Goal: Information Seeking & Learning: Learn about a topic

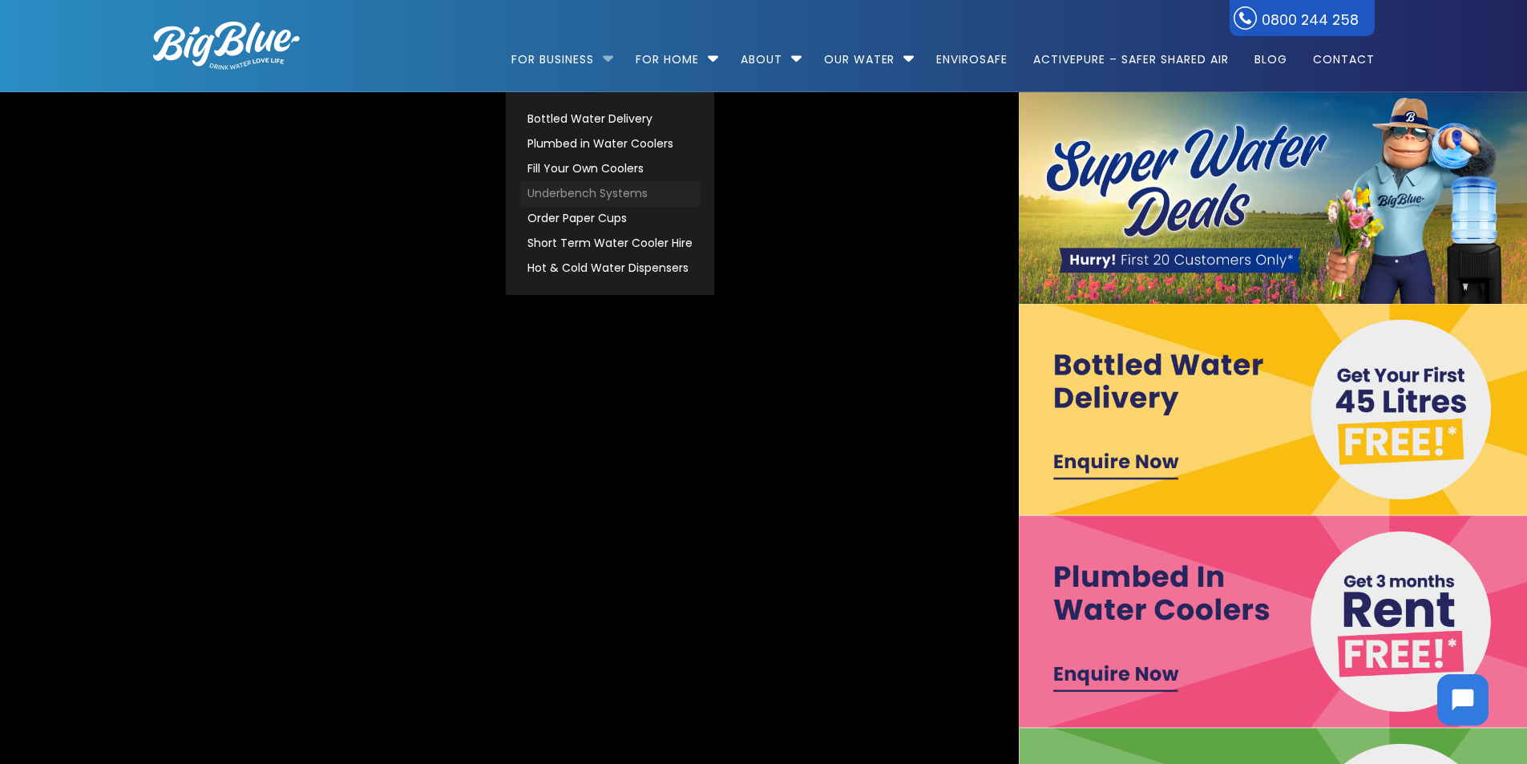
click at [578, 192] on link "Underbench Systems" at bounding box center [610, 193] width 180 height 25
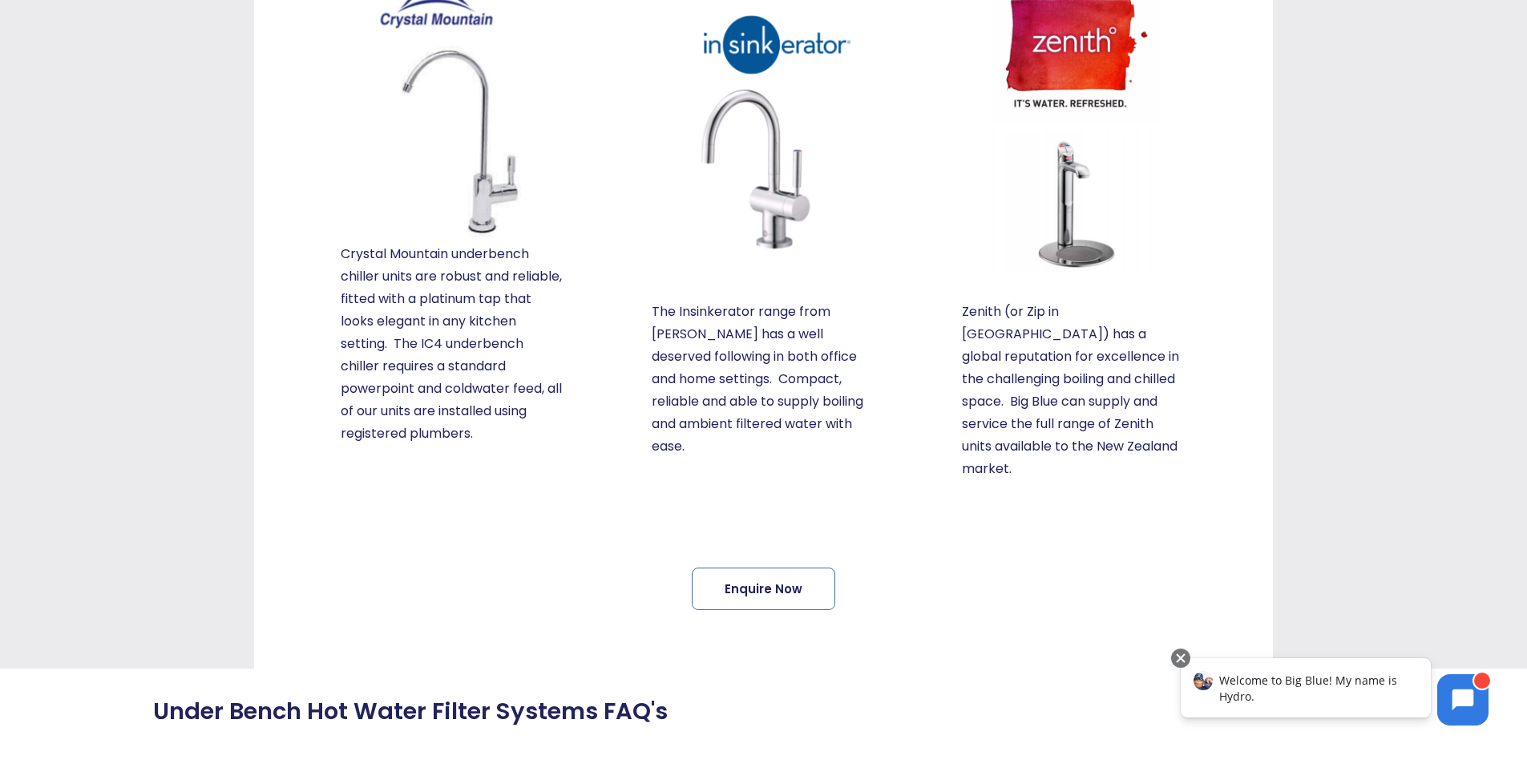
scroll to position [401, 0]
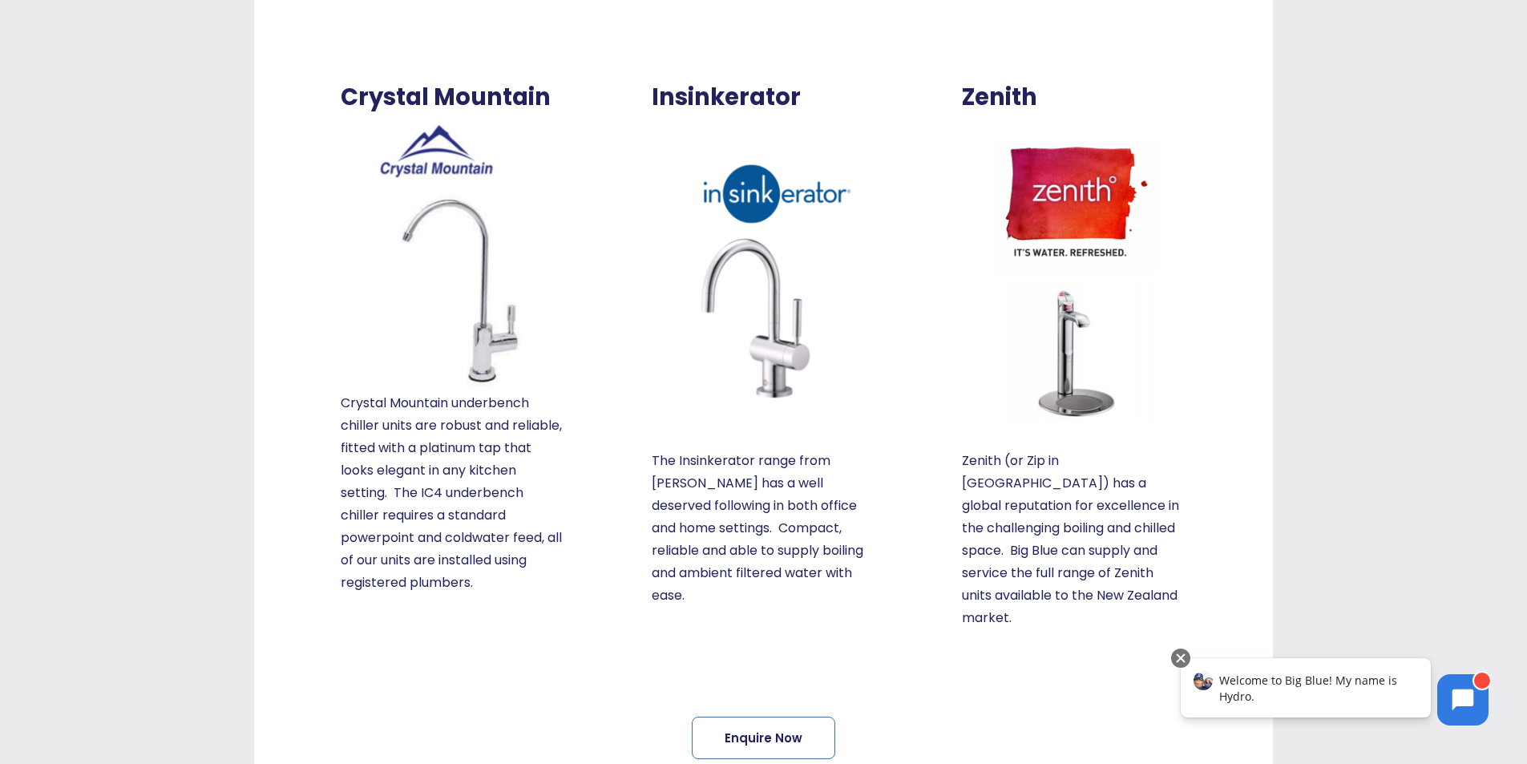
click at [432, 254] on img at bounding box center [453, 251] width 224 height 281
click at [459, 401] on p "Crystal Mountain underbench chiller units are robust and reliable, fitted with …" at bounding box center [453, 493] width 224 height 202
click at [481, 205] on img at bounding box center [453, 251] width 224 height 281
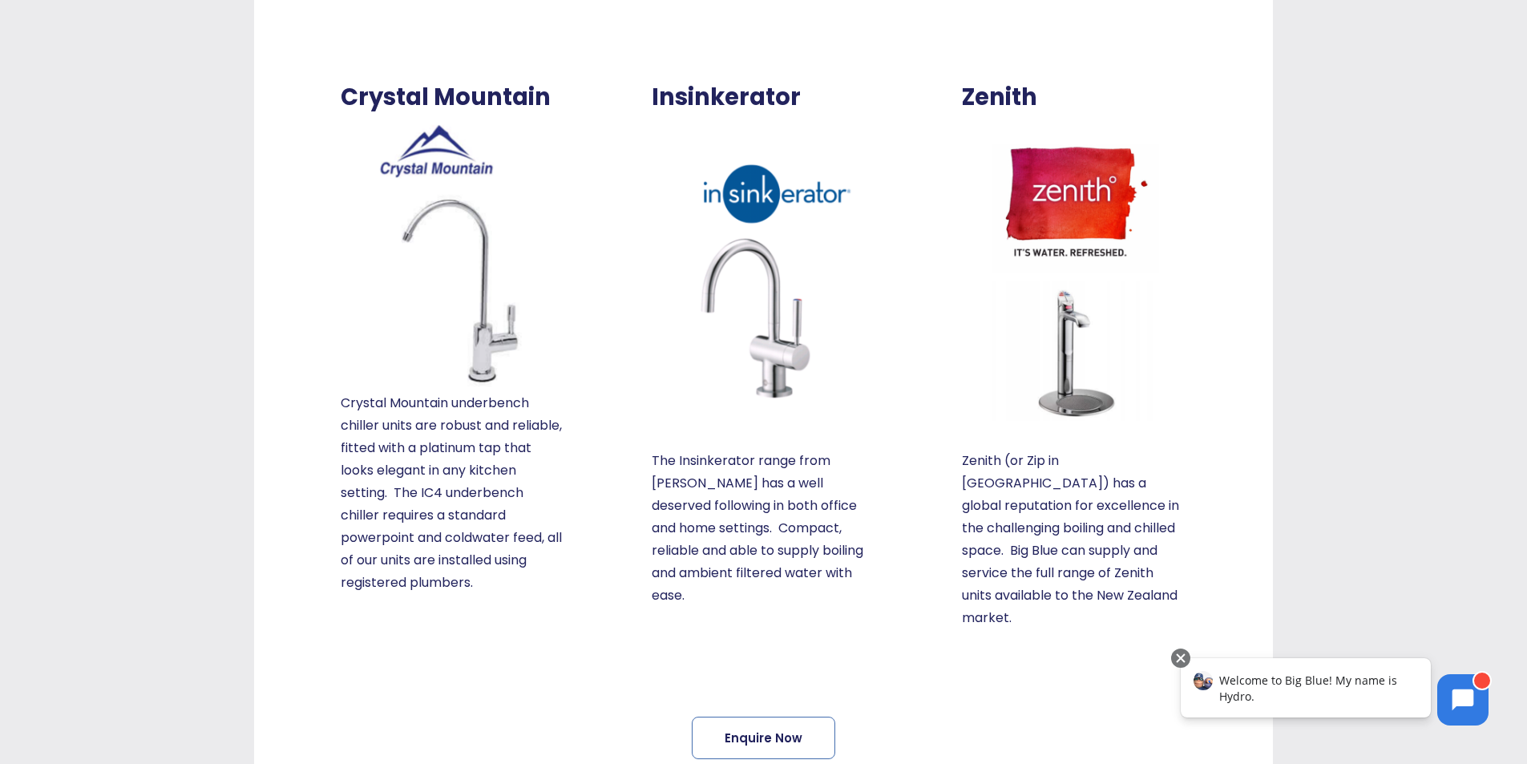
click at [481, 205] on img at bounding box center [453, 251] width 224 height 281
drag, startPoint x: 447, startPoint y: 245, endPoint x: 495, endPoint y: 217, distance: 55.7
click at [495, 217] on img at bounding box center [453, 251] width 224 height 281
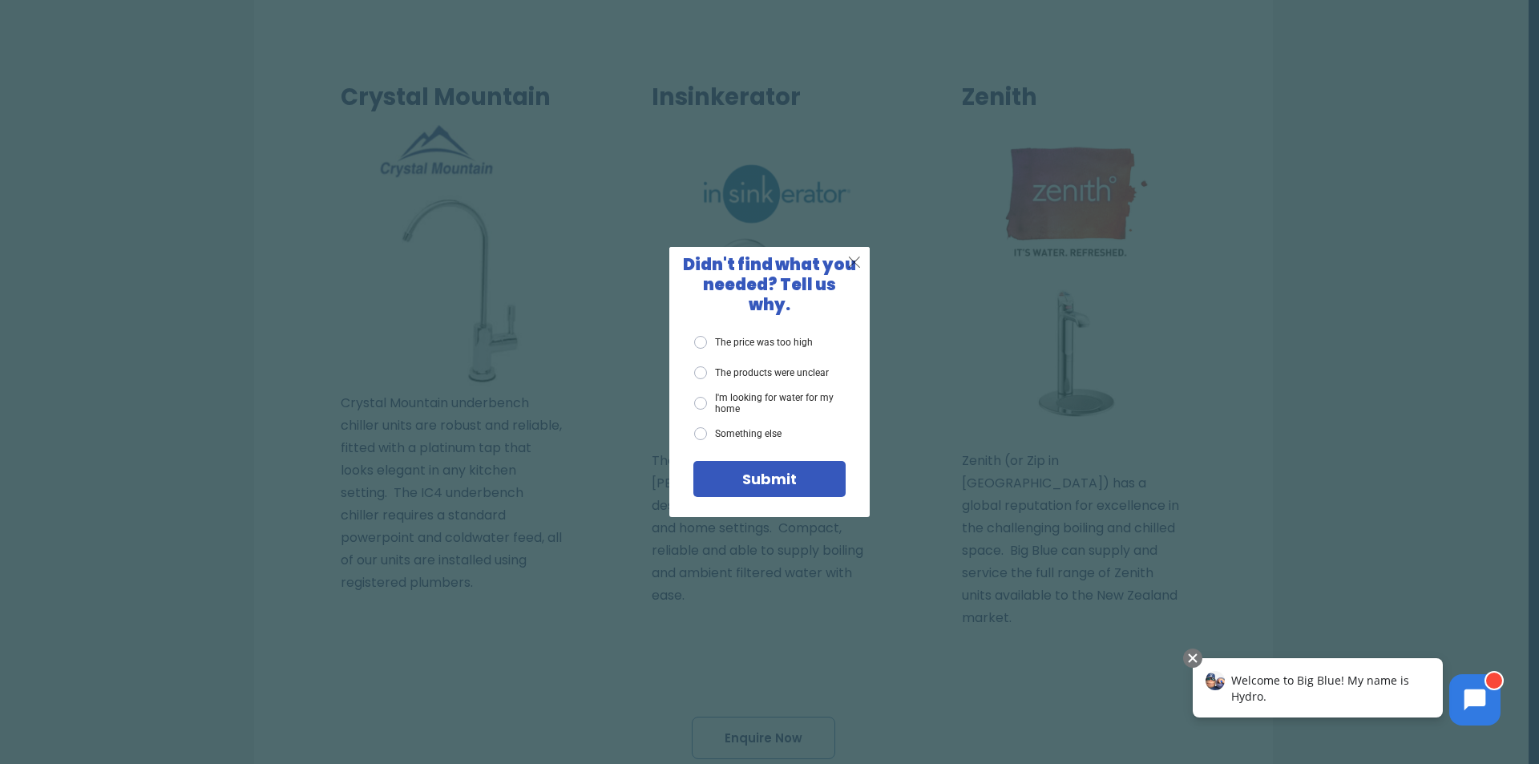
click at [855, 267] on span "X" at bounding box center [854, 262] width 14 height 20
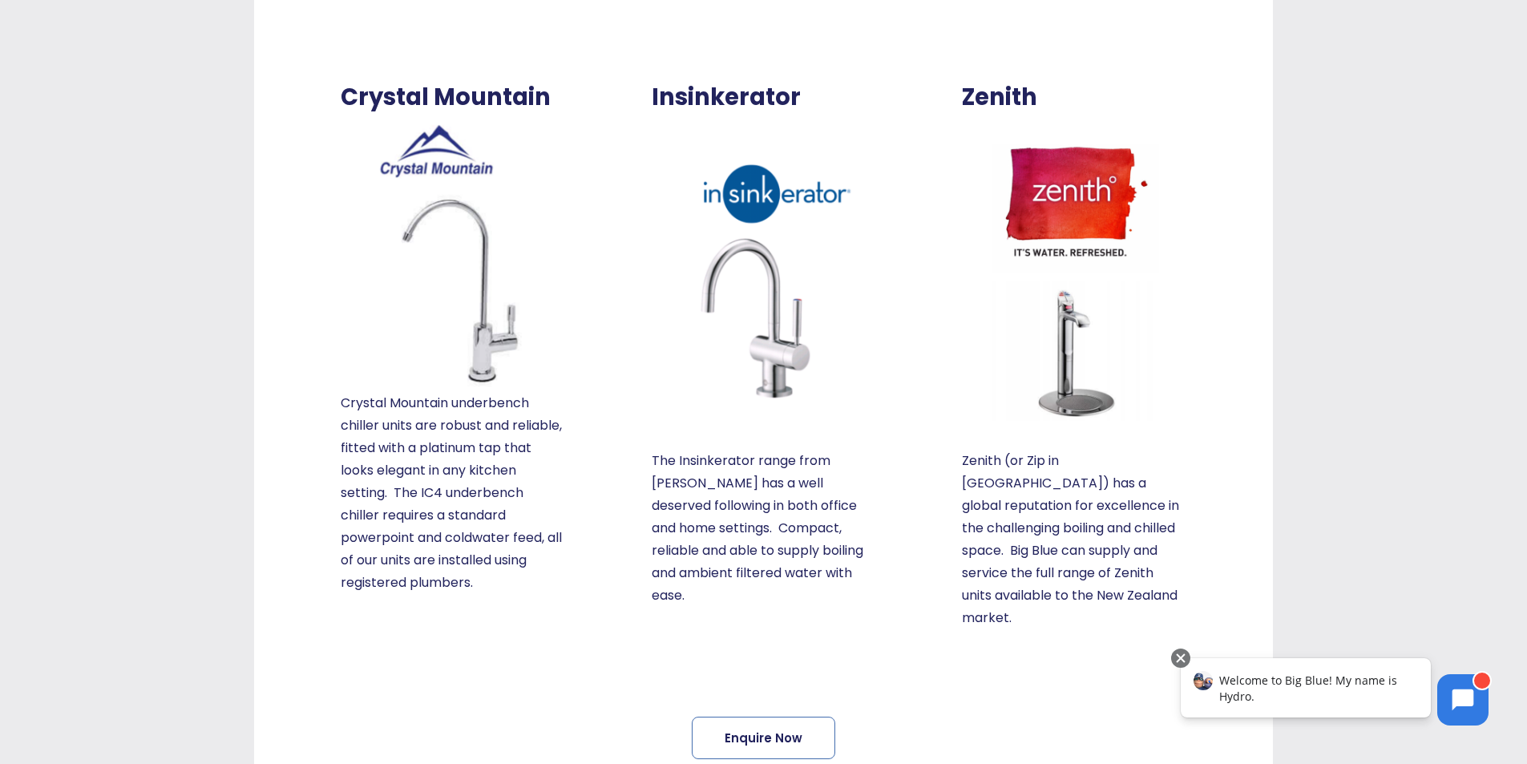
click at [1355, 244] on div at bounding box center [1401, 407] width 254 height 821
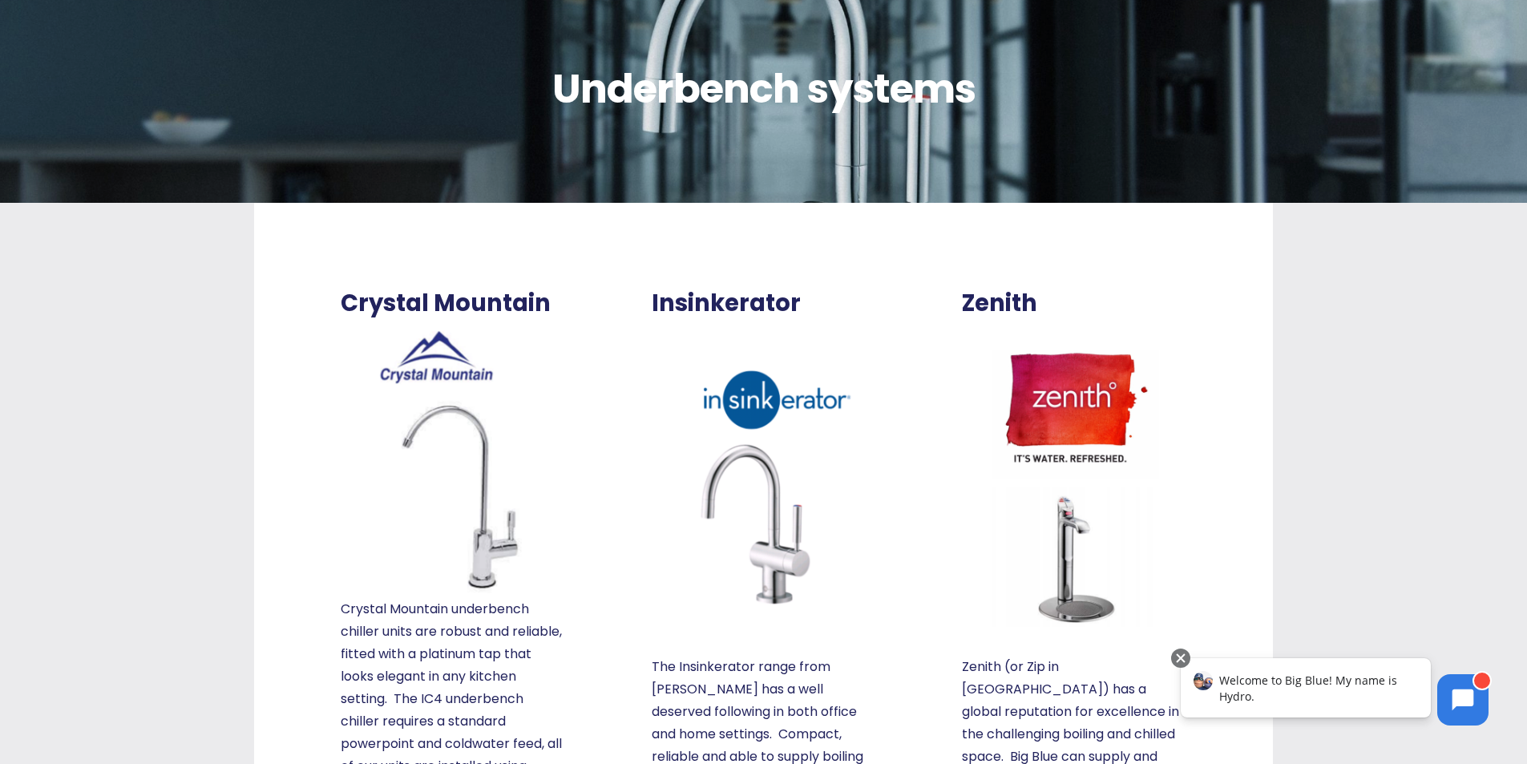
scroll to position [80, 0]
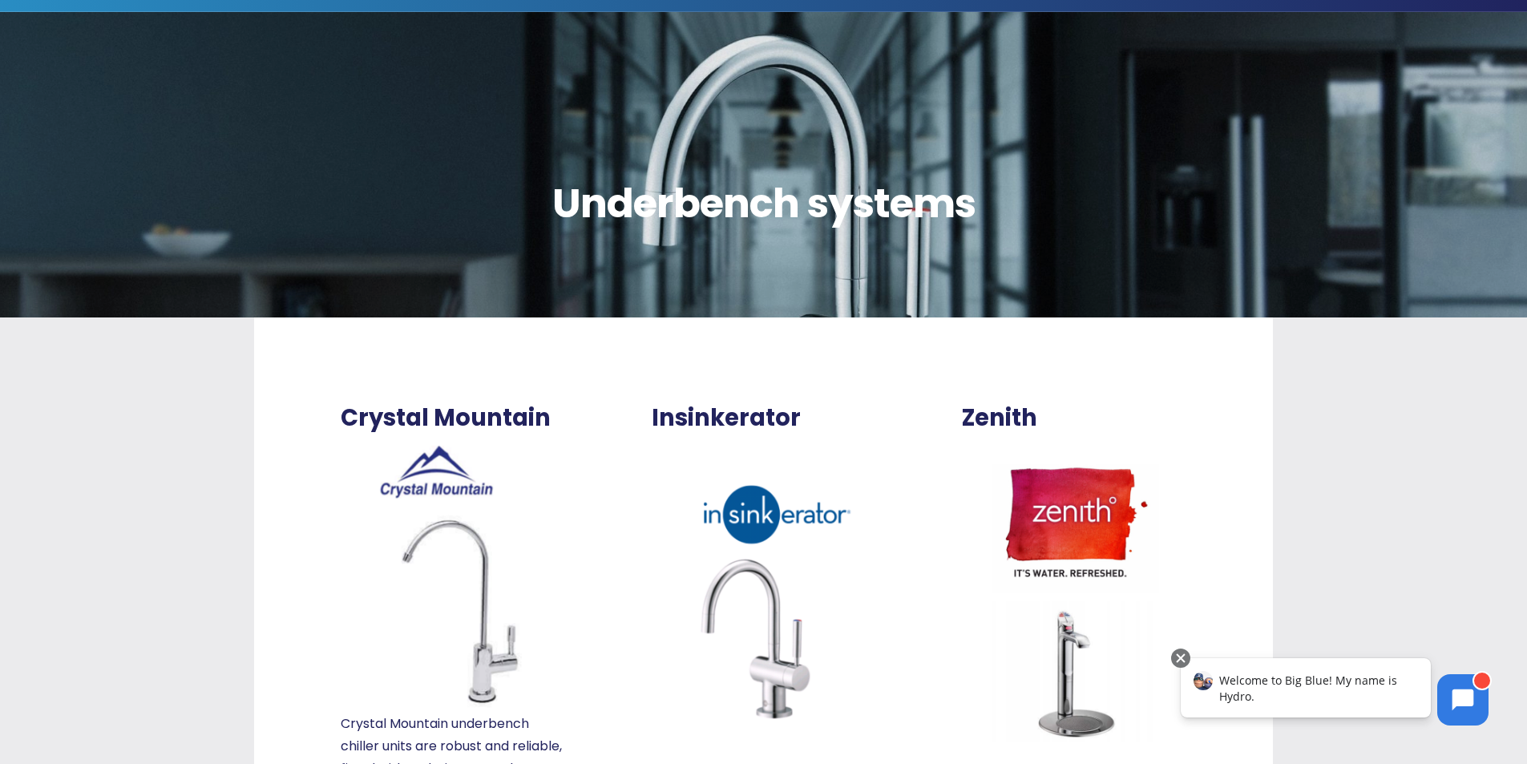
click at [468, 624] on img at bounding box center [453, 572] width 224 height 281
click at [473, 611] on img at bounding box center [453, 572] width 224 height 281
click at [475, 611] on img at bounding box center [453, 572] width 224 height 281
click at [483, 615] on img at bounding box center [453, 572] width 224 height 281
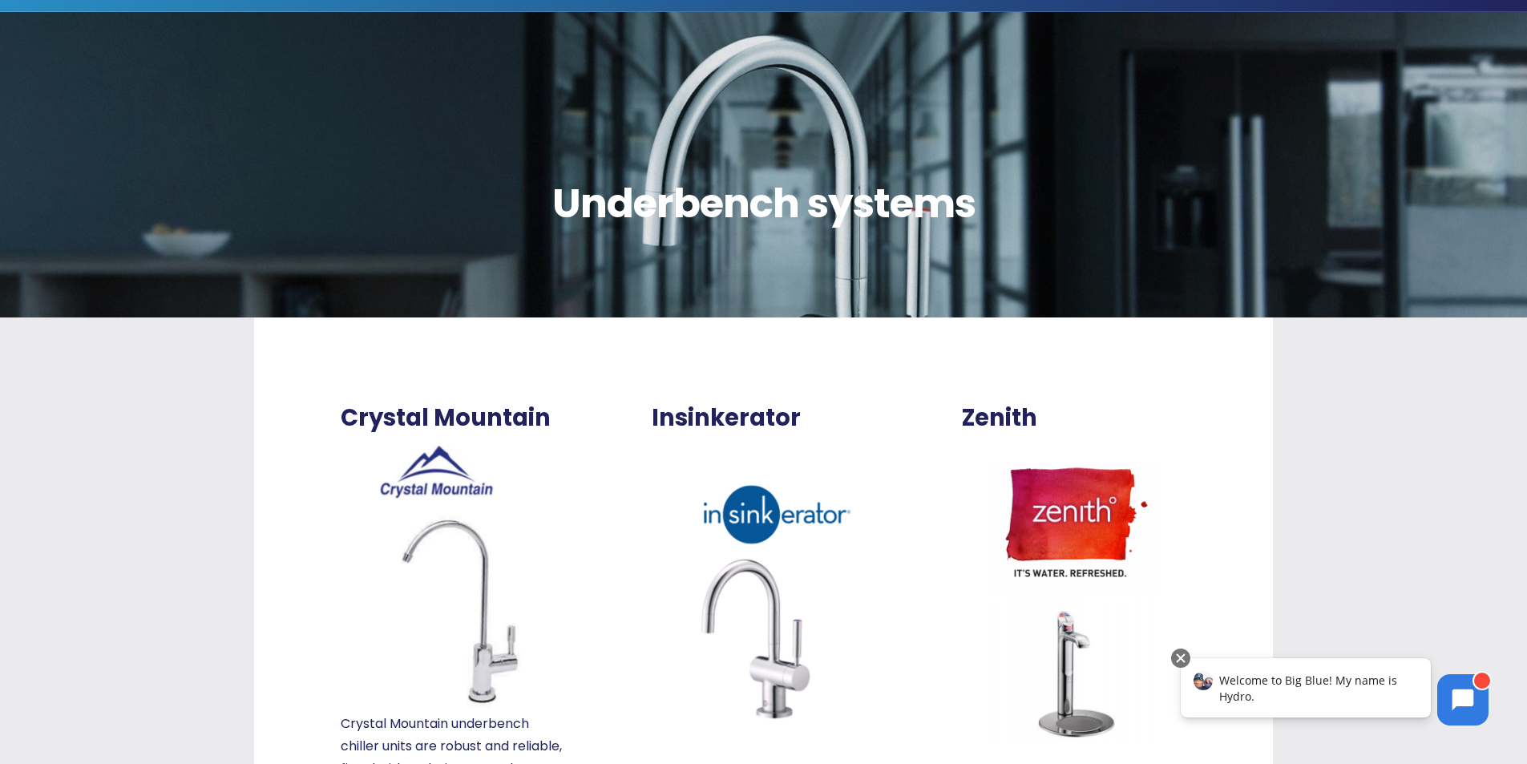
click at [483, 615] on img at bounding box center [453, 572] width 224 height 281
click at [483, 614] on img at bounding box center [453, 572] width 224 height 281
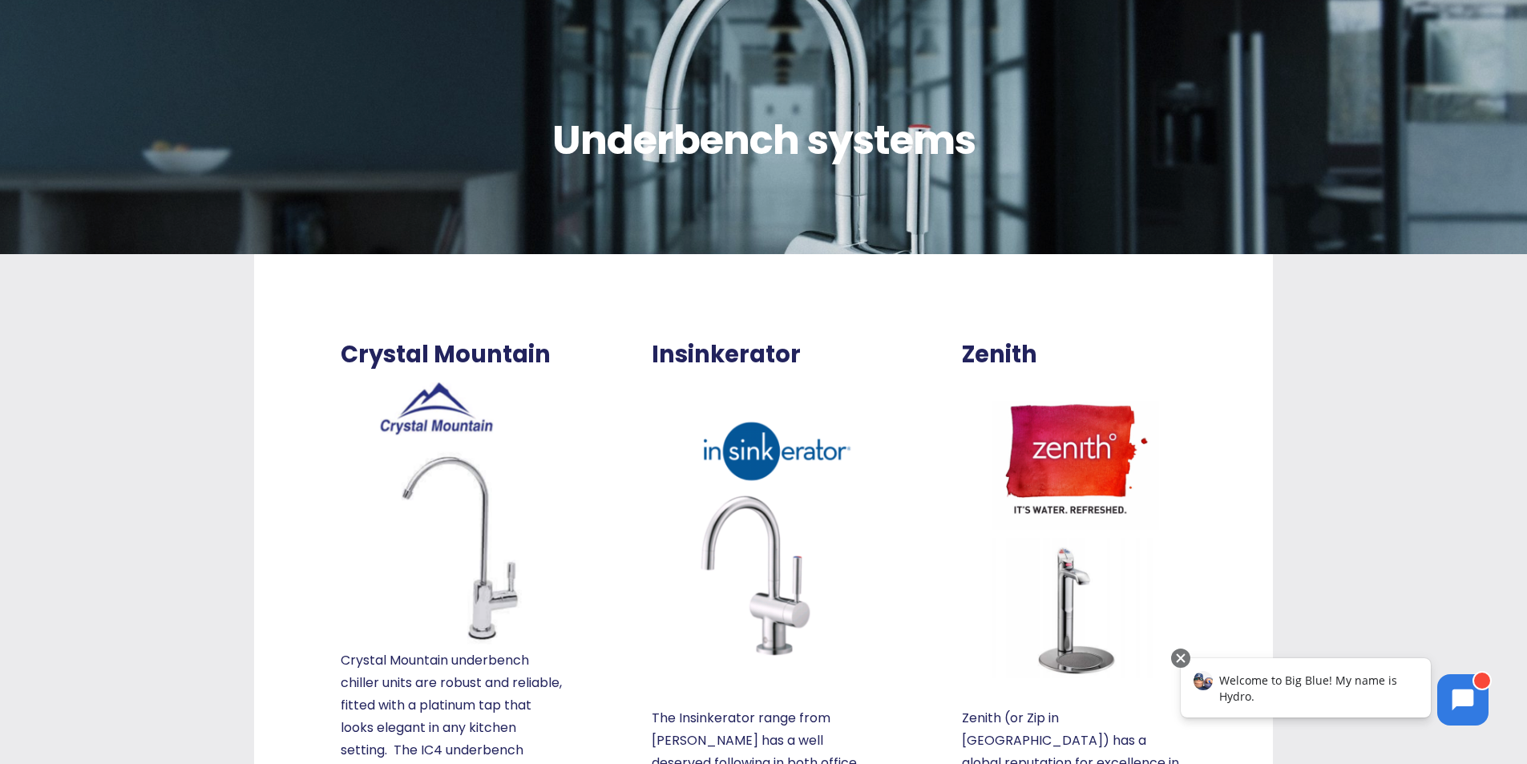
scroll to position [0, 0]
